Goal: Find specific page/section: Find specific page/section

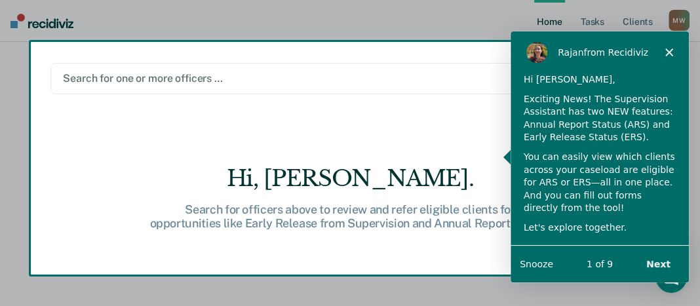
click at [655, 261] on button "Next" at bounding box center [657, 263] width 50 height 27
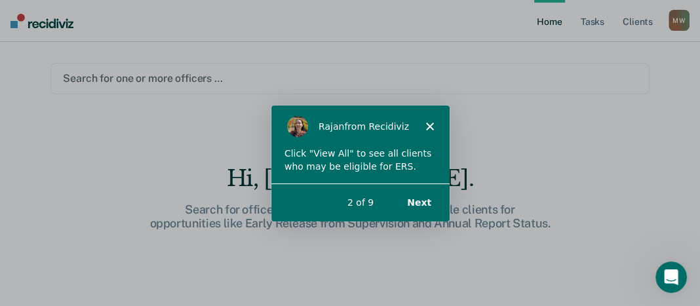
click at [417, 199] on button "Next" at bounding box center [418, 202] width 50 height 27
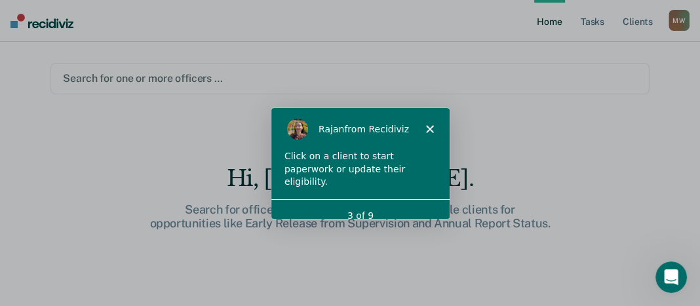
click at [429, 127] on polygon "Close" at bounding box center [429, 128] width 8 height 8
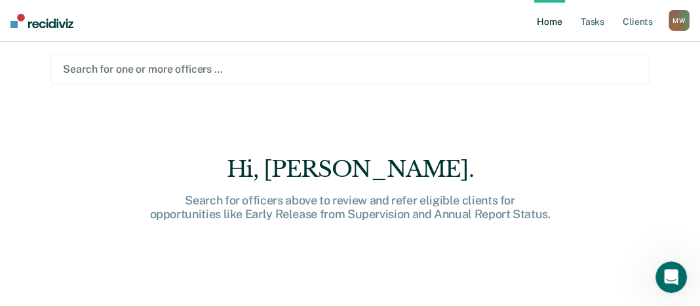
scroll to position [18, 0]
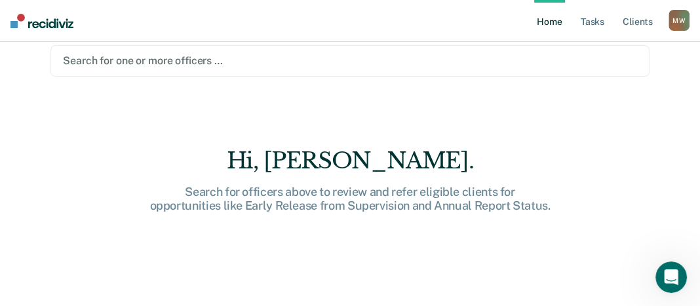
click at [168, 60] on div at bounding box center [349, 60] width 573 height 15
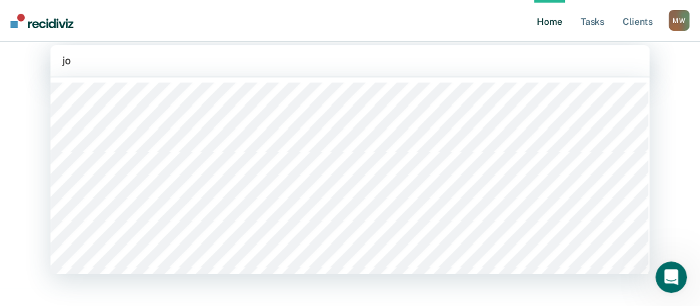
type input "jod"
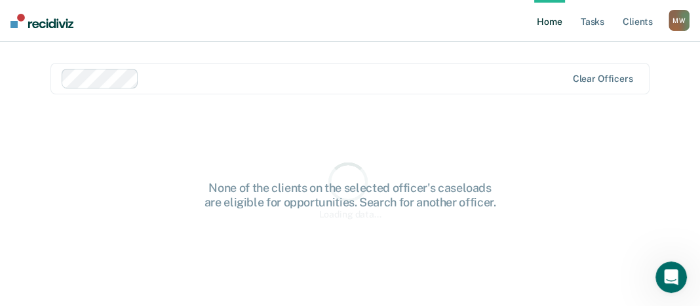
scroll to position [0, 0]
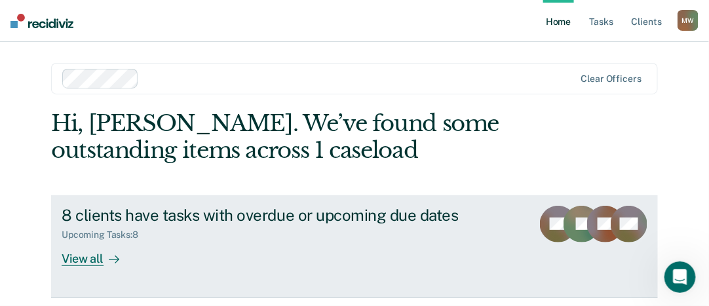
click at [83, 260] on div "View all" at bounding box center [98, 254] width 73 height 26
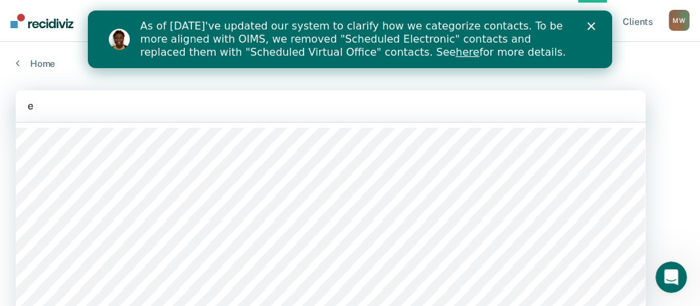
scroll to position [12, 0]
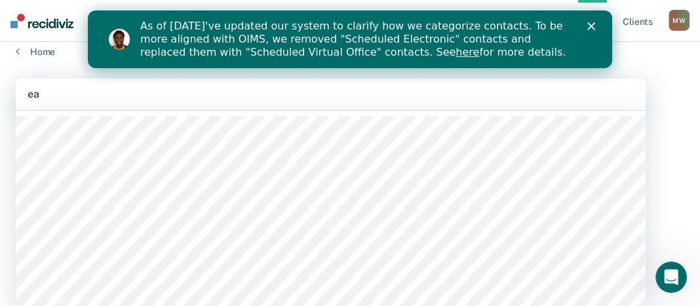
type input "eat"
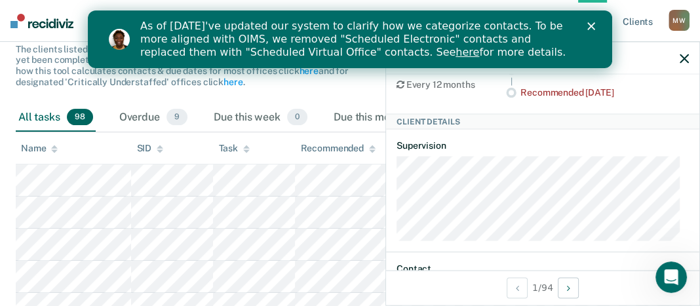
scroll to position [0, 0]
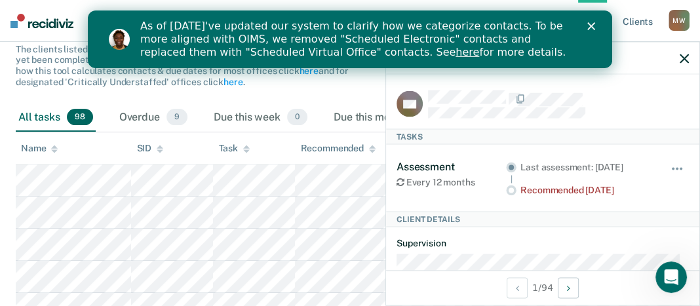
click at [685, 57] on icon "button" at bounding box center [684, 58] width 9 height 9
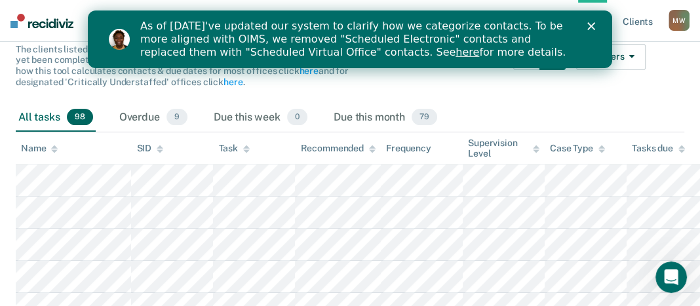
click at [591, 26] on polygon "Close" at bounding box center [591, 26] width 8 height 8
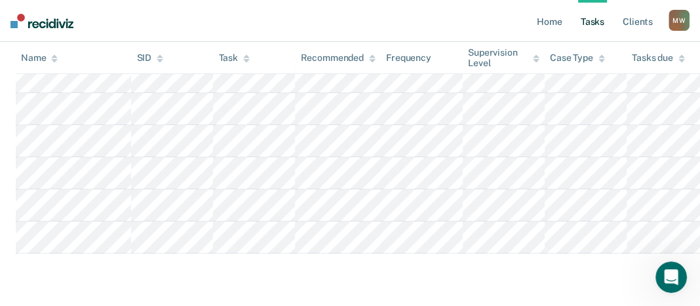
scroll to position [3650, 0]
click at [636, 20] on link "Client s" at bounding box center [637, 21] width 35 height 42
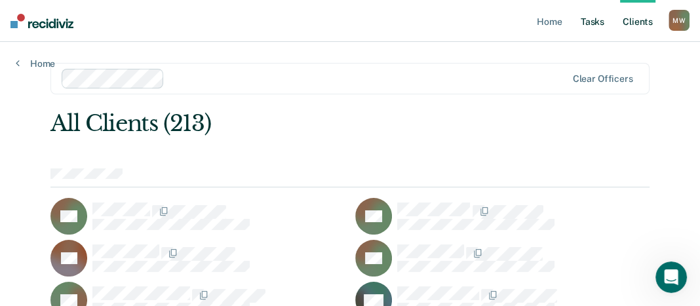
click at [598, 24] on link "Tasks" at bounding box center [592, 21] width 29 height 42
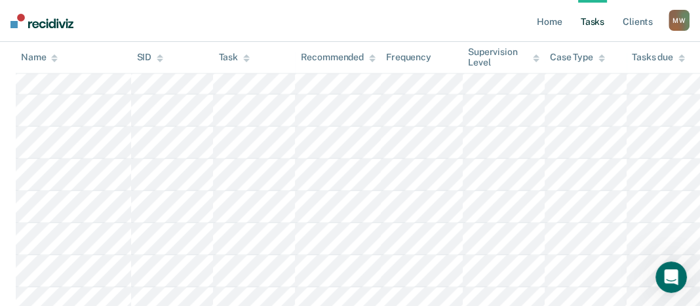
scroll to position [1638, 0]
click at [559, 22] on link "Home" at bounding box center [549, 21] width 30 height 42
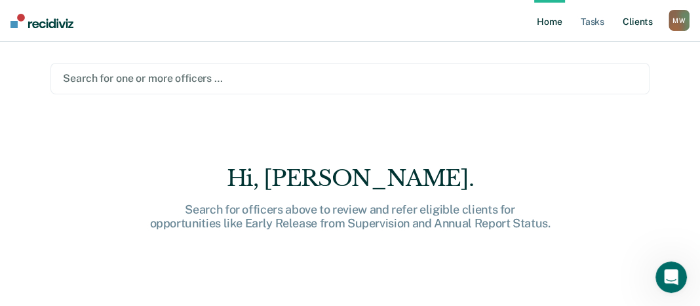
click at [636, 20] on link "Client s" at bounding box center [637, 21] width 35 height 42
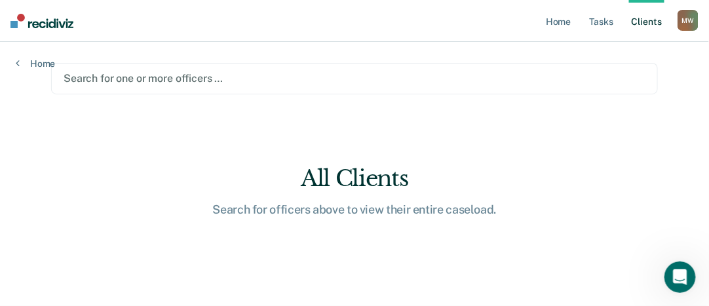
click at [686, 18] on div "M W" at bounding box center [688, 20] width 21 height 21
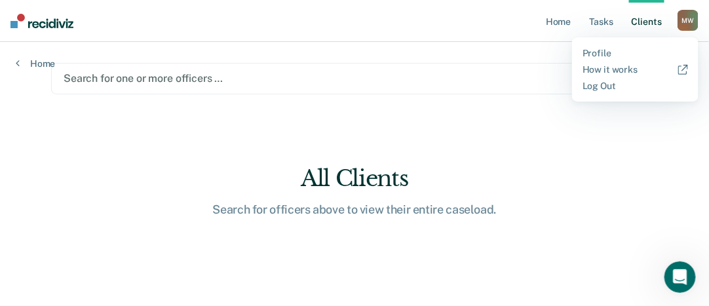
click at [537, 83] on div at bounding box center [355, 78] width 582 height 15
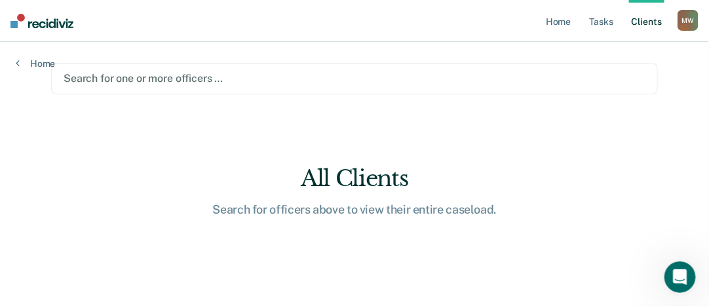
click at [360, 22] on nav "Home Tasks Client s [PERSON_NAME] [PERSON_NAME] Profile How it works Log Out" at bounding box center [354, 21] width 709 height 42
click at [611, 22] on link "Tasks" at bounding box center [601, 21] width 29 height 42
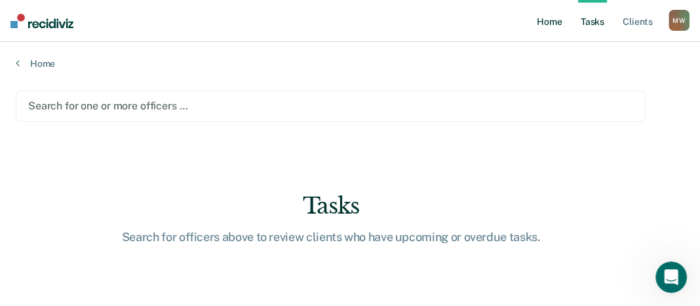
click at [555, 22] on link "Home" at bounding box center [549, 21] width 30 height 42
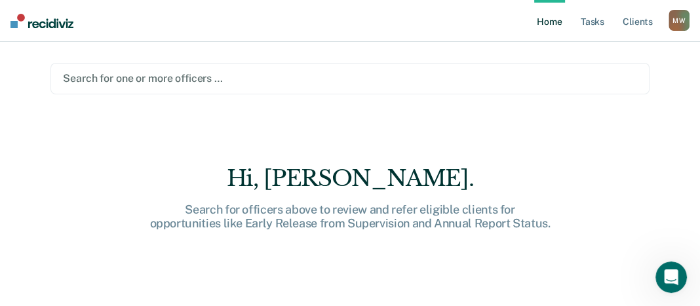
click at [28, 20] on img at bounding box center [41, 21] width 63 height 14
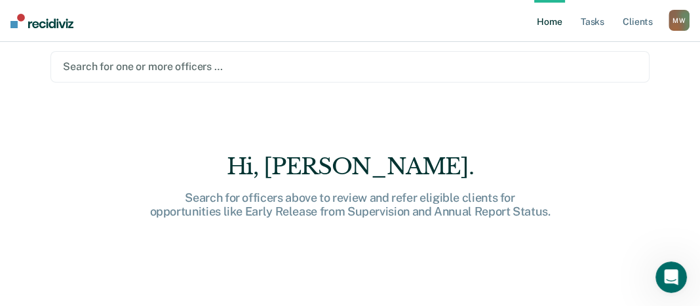
scroll to position [18, 0]
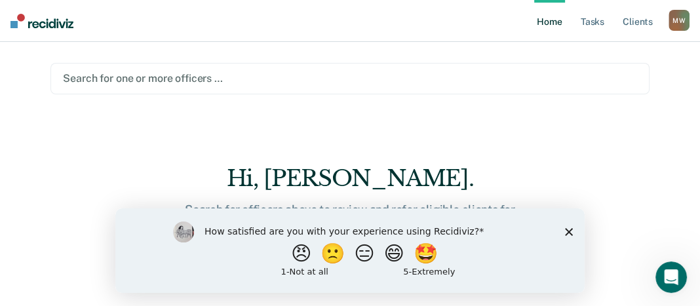
click at [227, 185] on div "Hi, [PERSON_NAME]." at bounding box center [349, 178] width 419 height 27
click at [393, 252] on button "😄" at bounding box center [395, 253] width 31 height 26
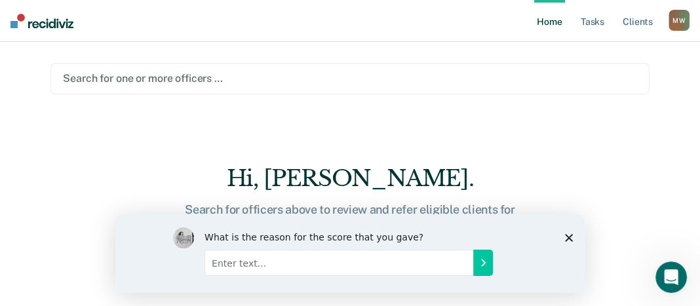
click at [447, 263] on input "Enter text..." at bounding box center [338, 262] width 269 height 26
click at [484, 266] on icon "Submit your response" at bounding box center [483, 262] width 10 height 10
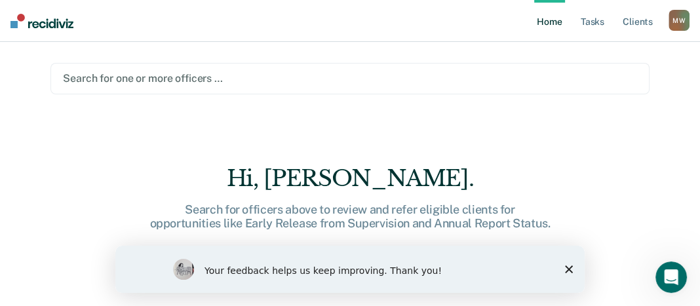
click at [570, 270] on polygon "Close survey" at bounding box center [569, 269] width 8 height 8
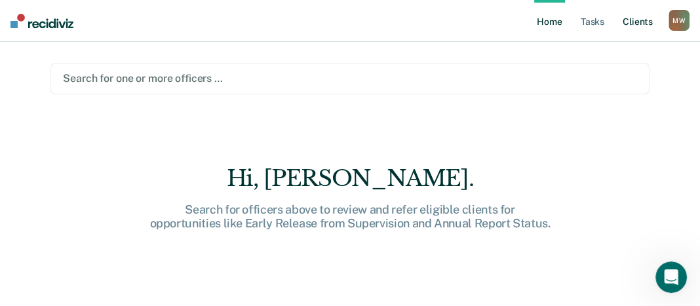
click at [644, 25] on link "Client s" at bounding box center [637, 21] width 35 height 42
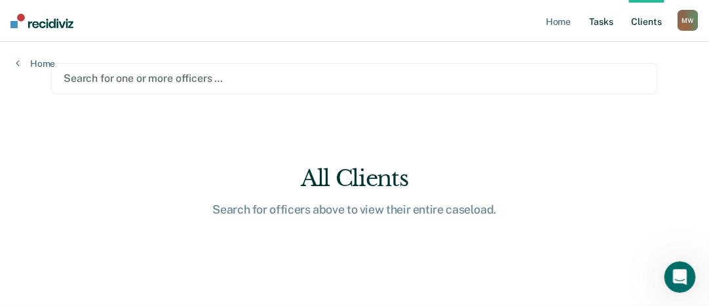
click at [604, 22] on link "Tasks" at bounding box center [601, 21] width 29 height 42
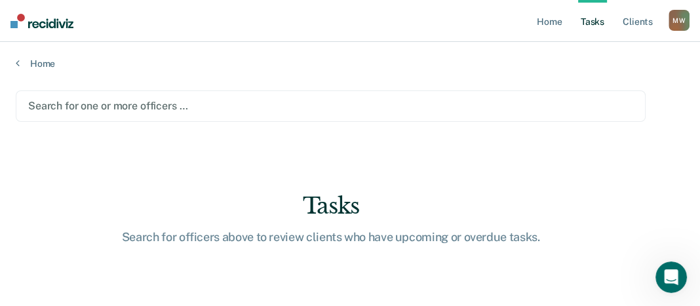
click at [139, 108] on div "Search for one or more officers …" at bounding box center [331, 105] width 630 height 31
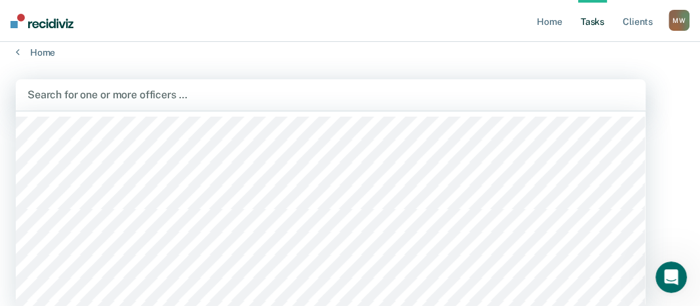
scroll to position [12, 0]
type input "eat"
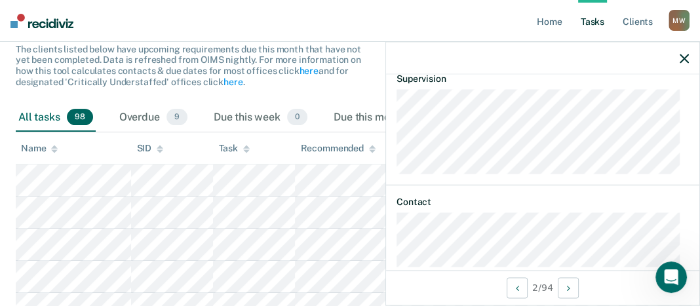
scroll to position [183, 0]
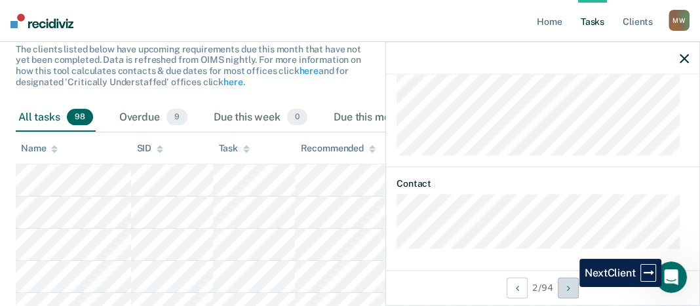
click at [570, 286] on icon "Next Client" at bounding box center [568, 287] width 3 height 9
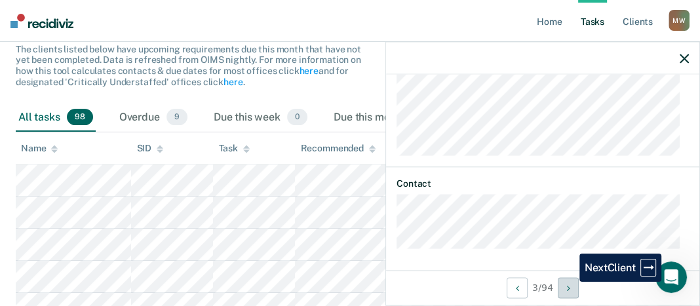
click at [570, 281] on button "Next Client" at bounding box center [568, 287] width 21 height 21
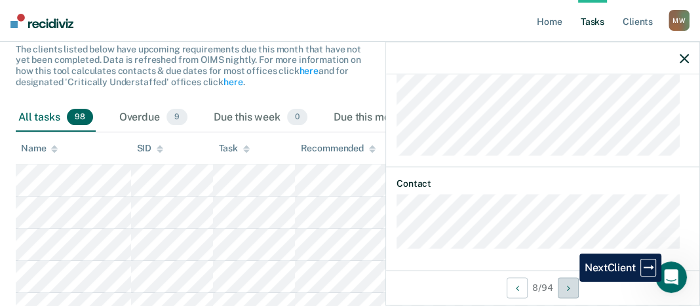
click at [570, 281] on button "Next Client" at bounding box center [568, 287] width 21 height 21
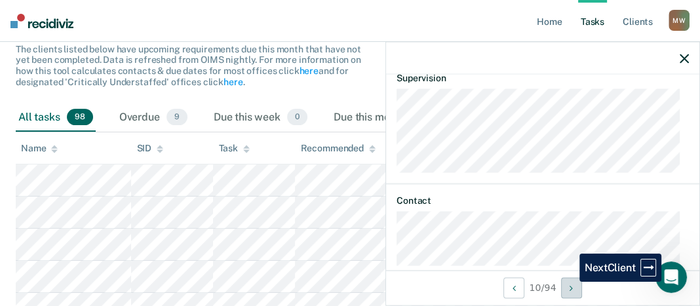
scroll to position [200, 0]
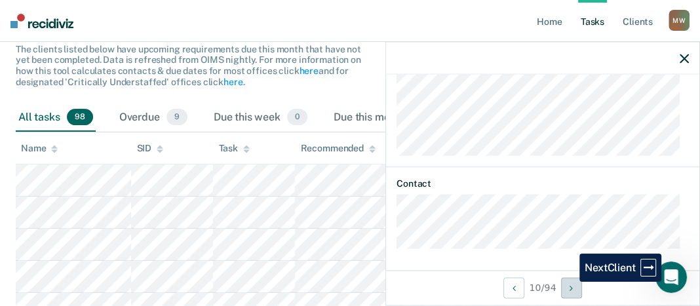
click at [570, 281] on button "Next Client" at bounding box center [571, 287] width 21 height 21
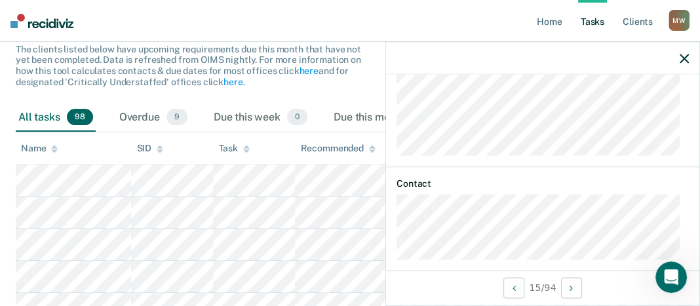
click at [685, 55] on icon "button" at bounding box center [684, 58] width 9 height 9
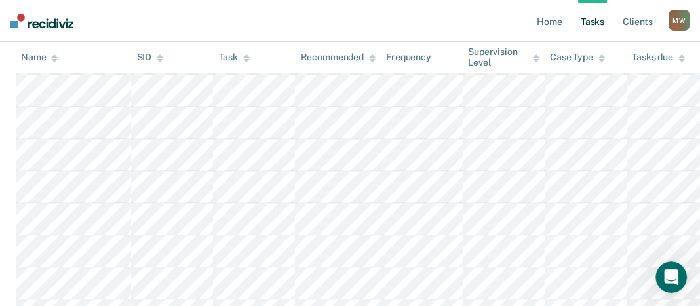
scroll to position [1114, 0]
click at [50, 20] on img at bounding box center [41, 21] width 63 height 14
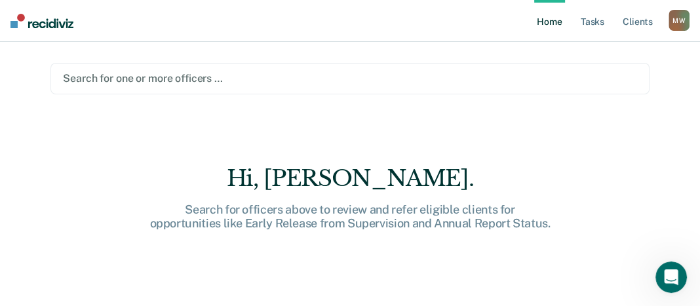
type input "e"
click at [272, 22] on nav "Home Tasks Client s [PERSON_NAME] [PERSON_NAME] Profile How it works Log Out" at bounding box center [350, 21] width 700 height 42
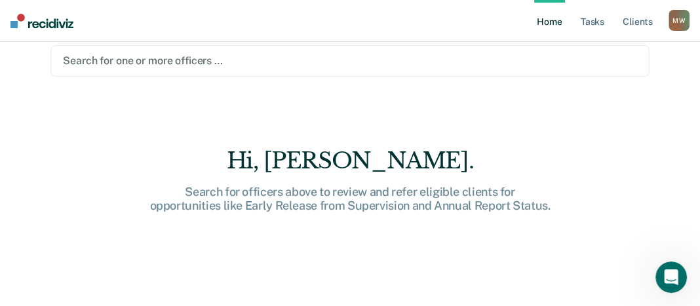
scroll to position [18, 0]
click at [579, 33] on link "Tasks" at bounding box center [592, 21] width 29 height 42
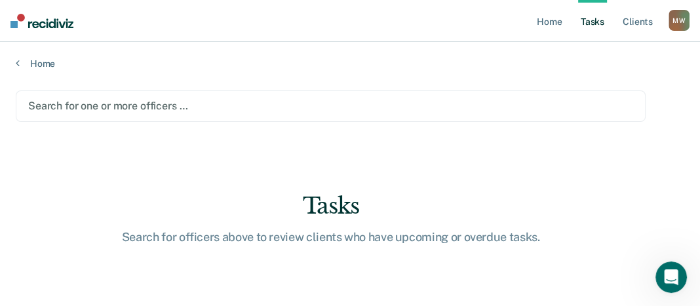
click at [596, 25] on link "Tasks" at bounding box center [592, 21] width 29 height 42
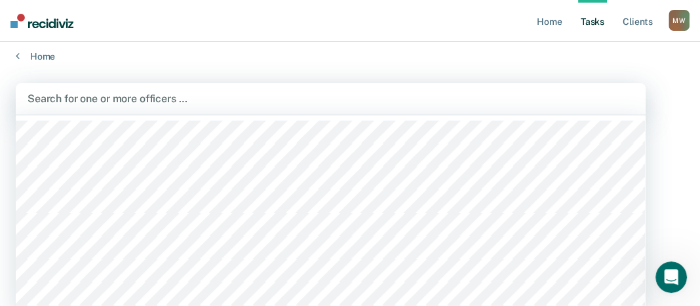
scroll to position [12, 0]
type input "jod"
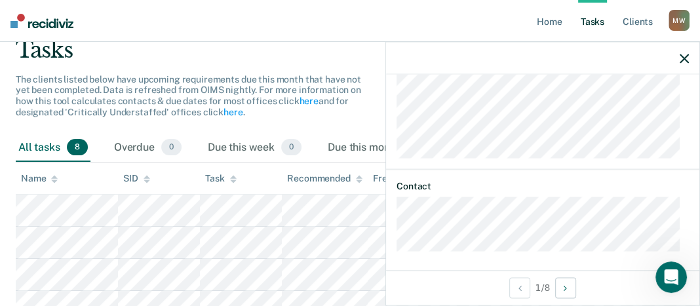
scroll to position [183, 0]
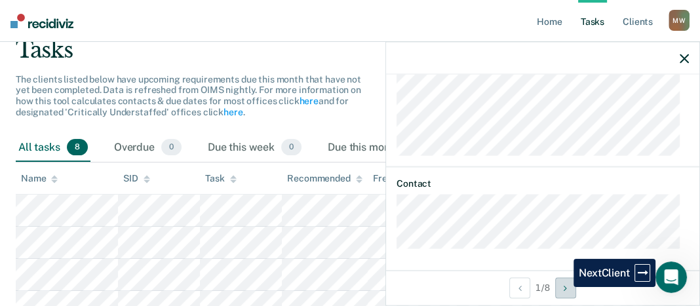
click at [564, 286] on button "Next Client" at bounding box center [565, 287] width 21 height 21
click at [565, 287] on button "Next Client" at bounding box center [565, 287] width 21 height 21
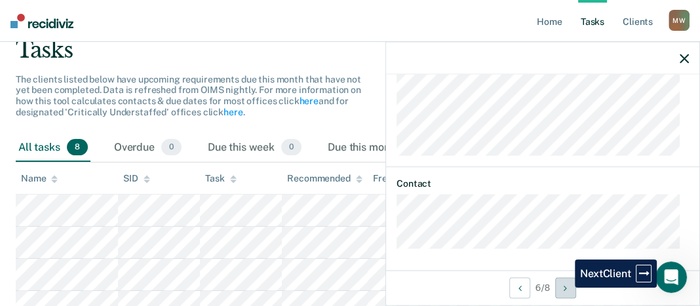
click at [565, 287] on button "Next Client" at bounding box center [565, 287] width 21 height 21
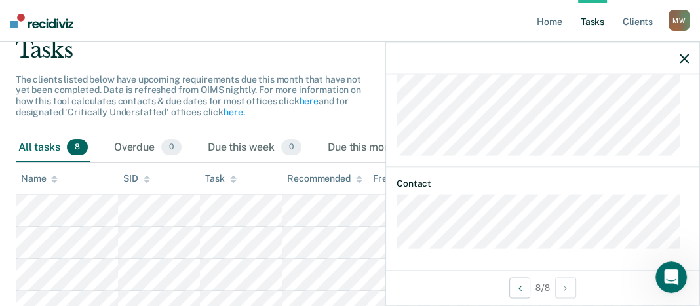
click at [682, 58] on icon "button" at bounding box center [684, 58] width 9 height 9
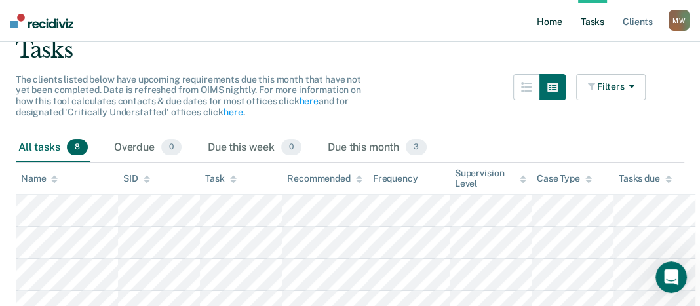
click at [543, 20] on link "Home" at bounding box center [549, 21] width 30 height 42
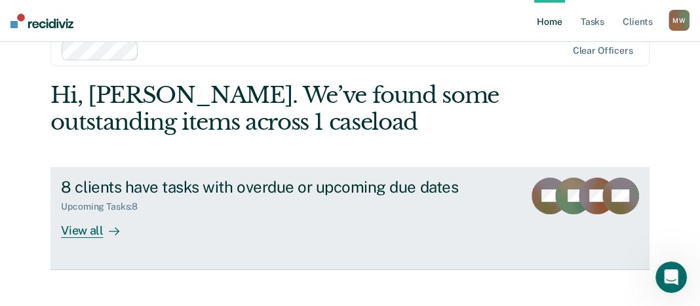
scroll to position [43, 0]
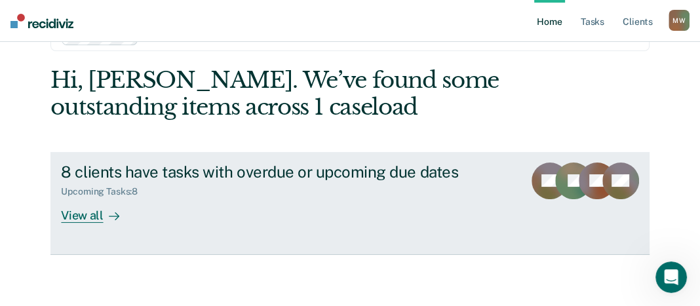
click at [84, 212] on div "View all" at bounding box center [97, 210] width 73 height 26
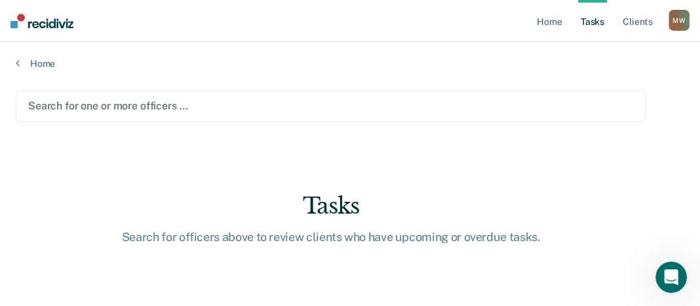
scroll to position [3, 0]
